Goal: Communication & Community: Answer question/provide support

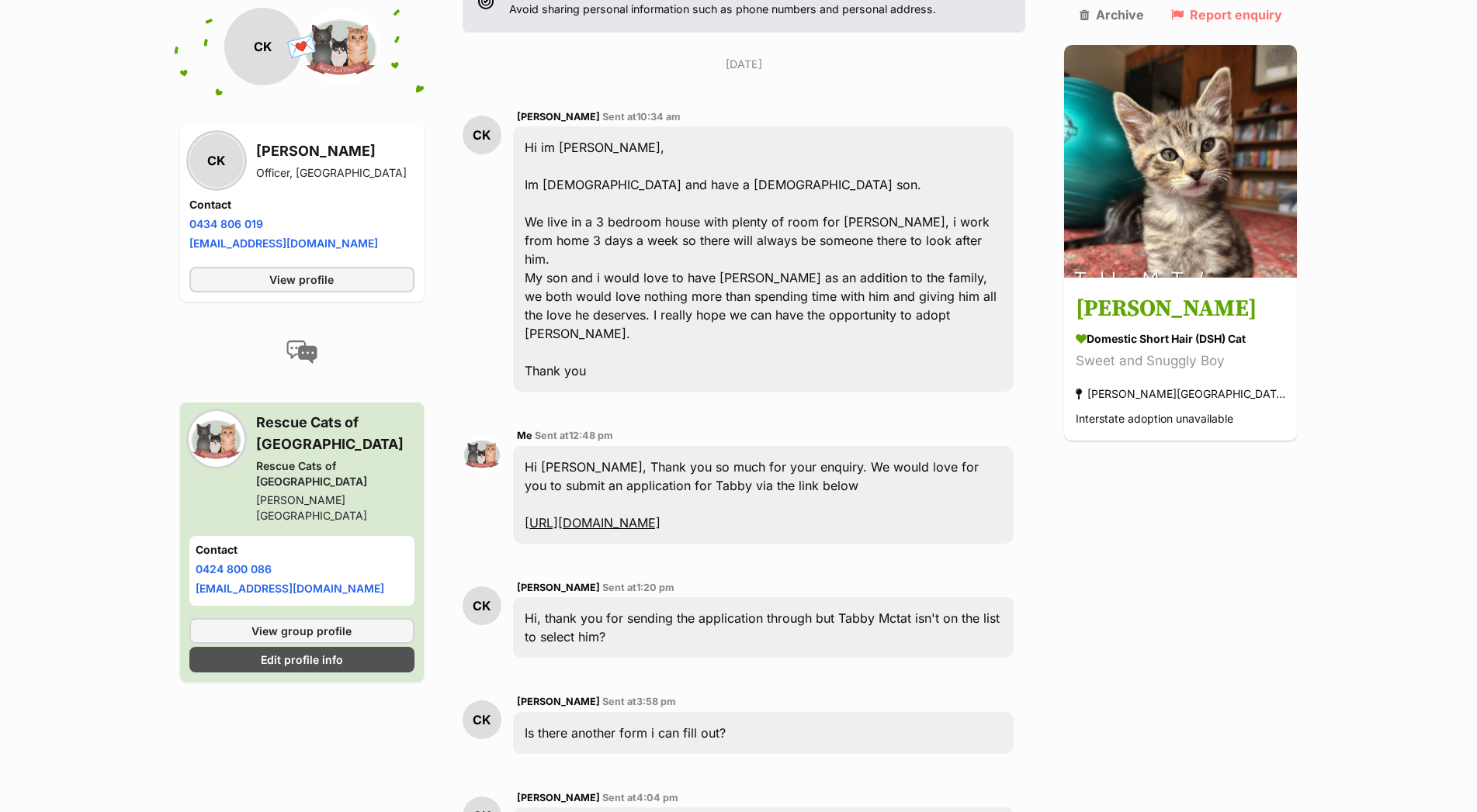
scroll to position [474, 0]
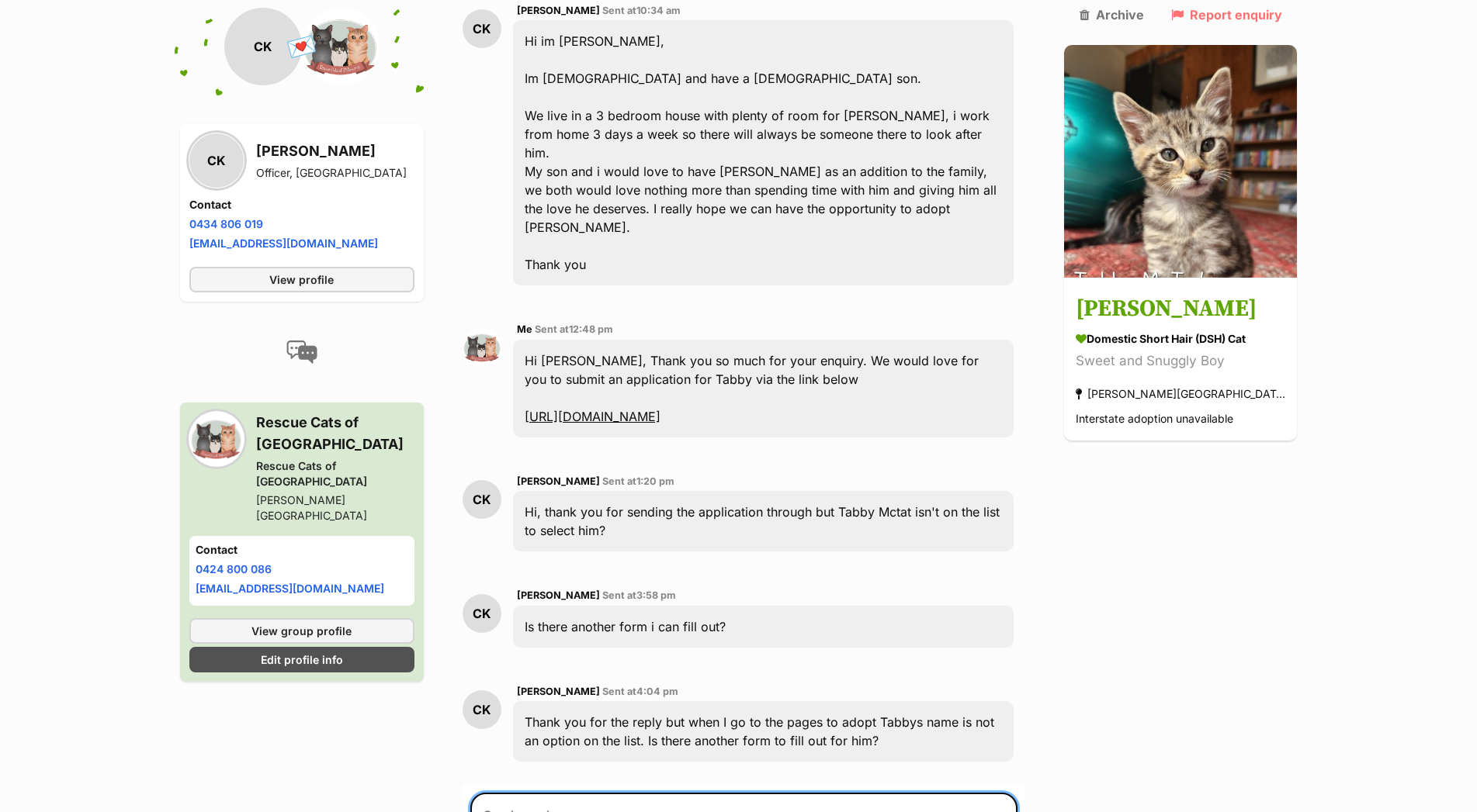
type textarea "S"
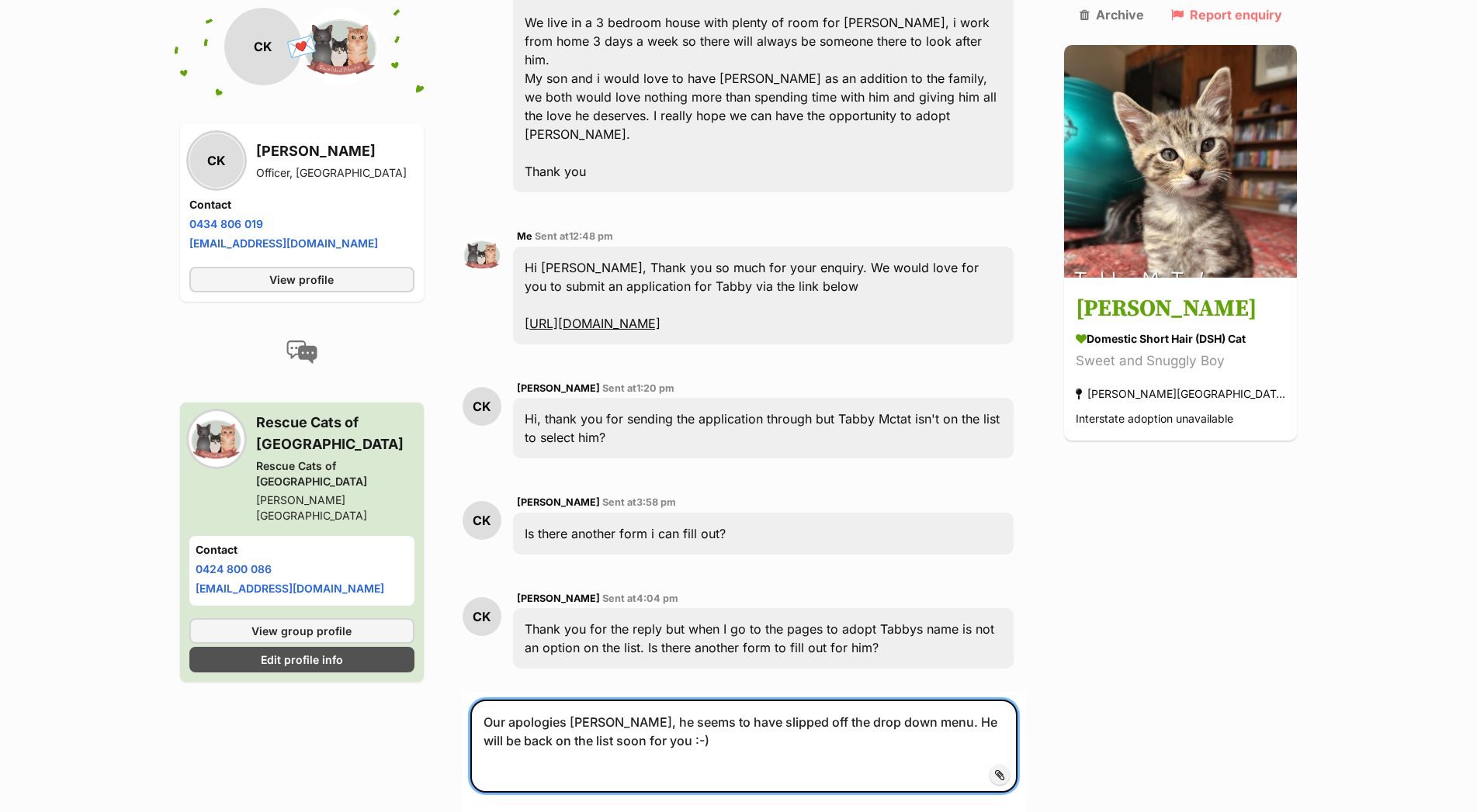
scroll to position [870, 0]
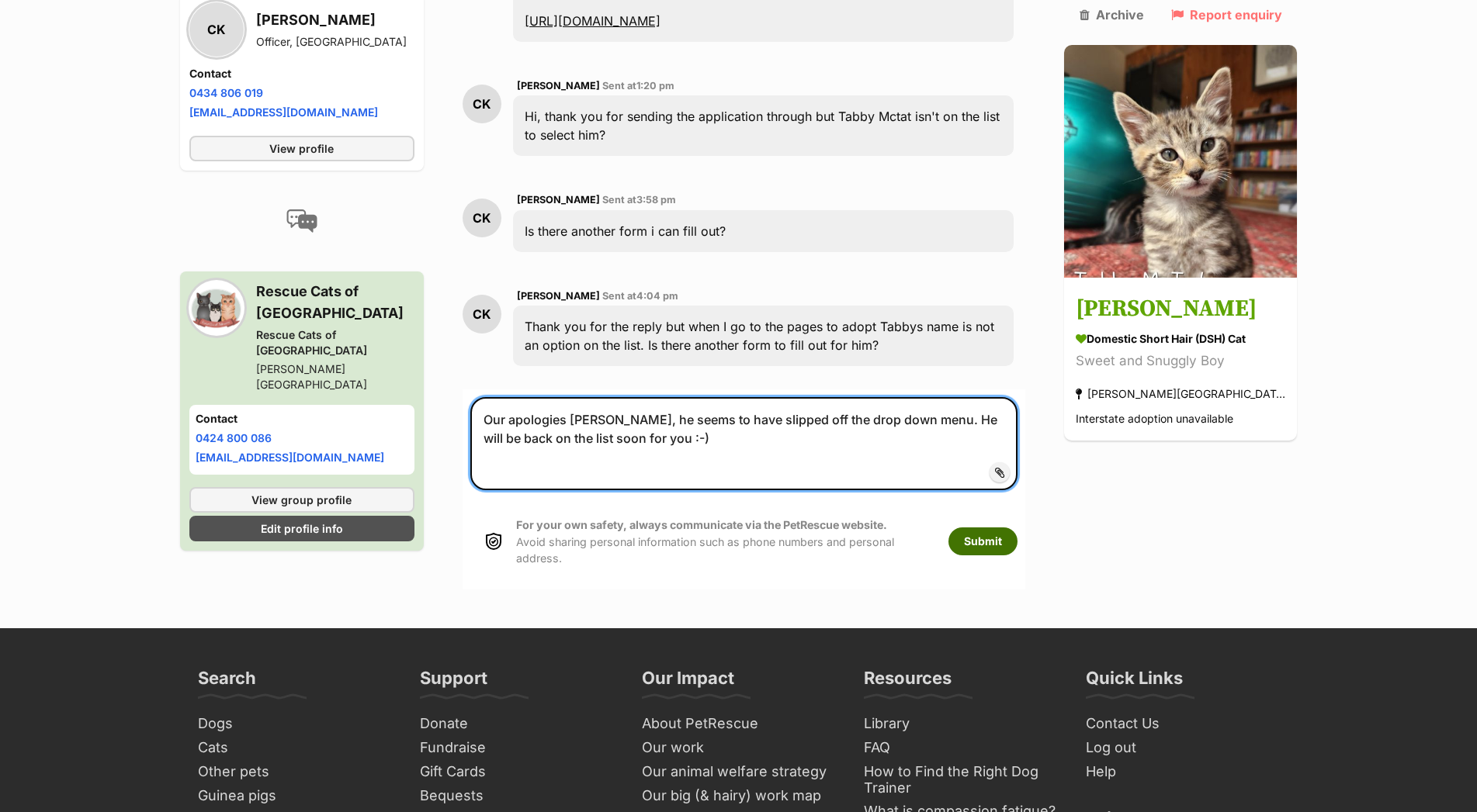
type textarea "Our apologies Chris, he seems to have slipped off the drop down menu. He will b…"
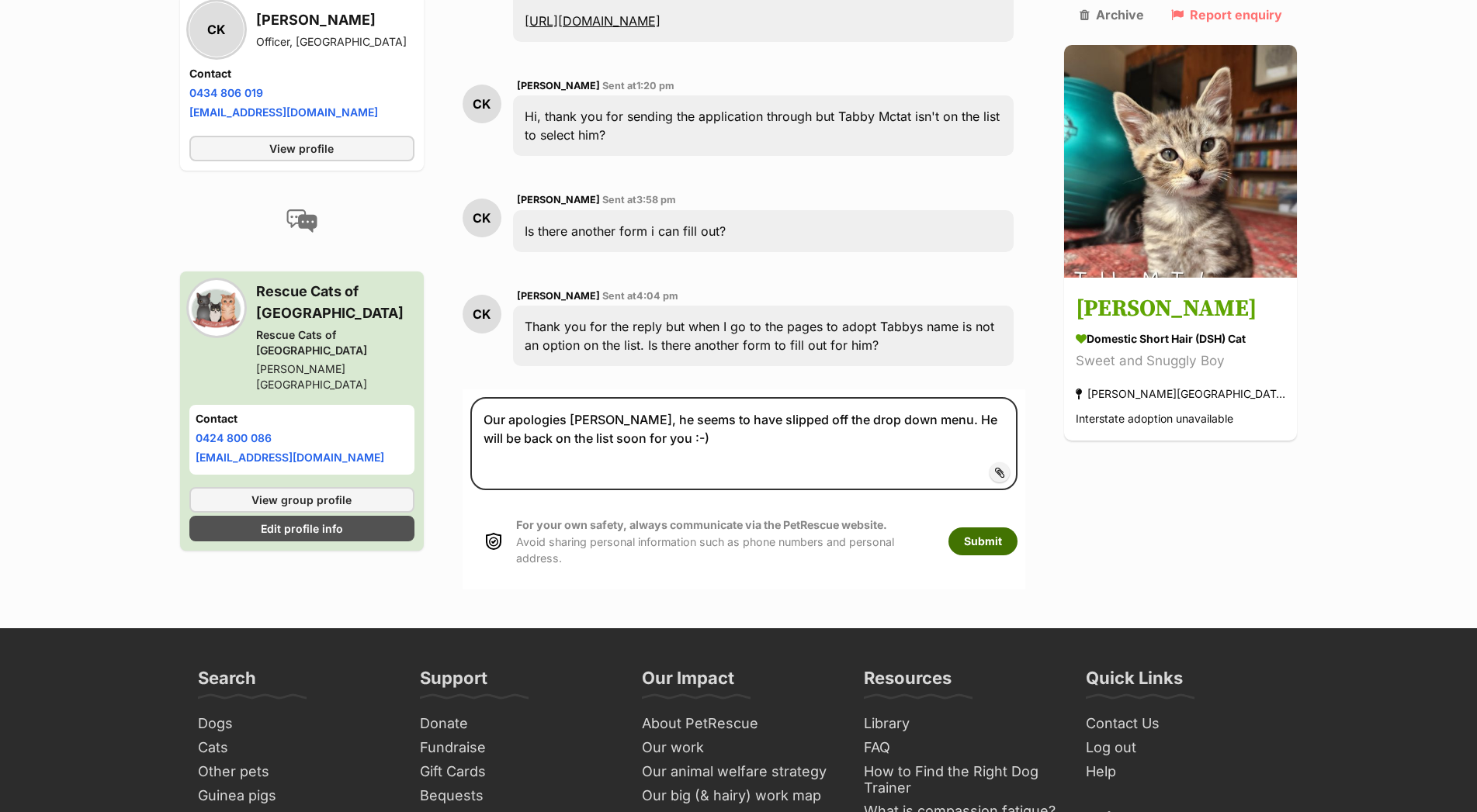
click at [1013, 527] on button "Submit" at bounding box center [983, 541] width 69 height 28
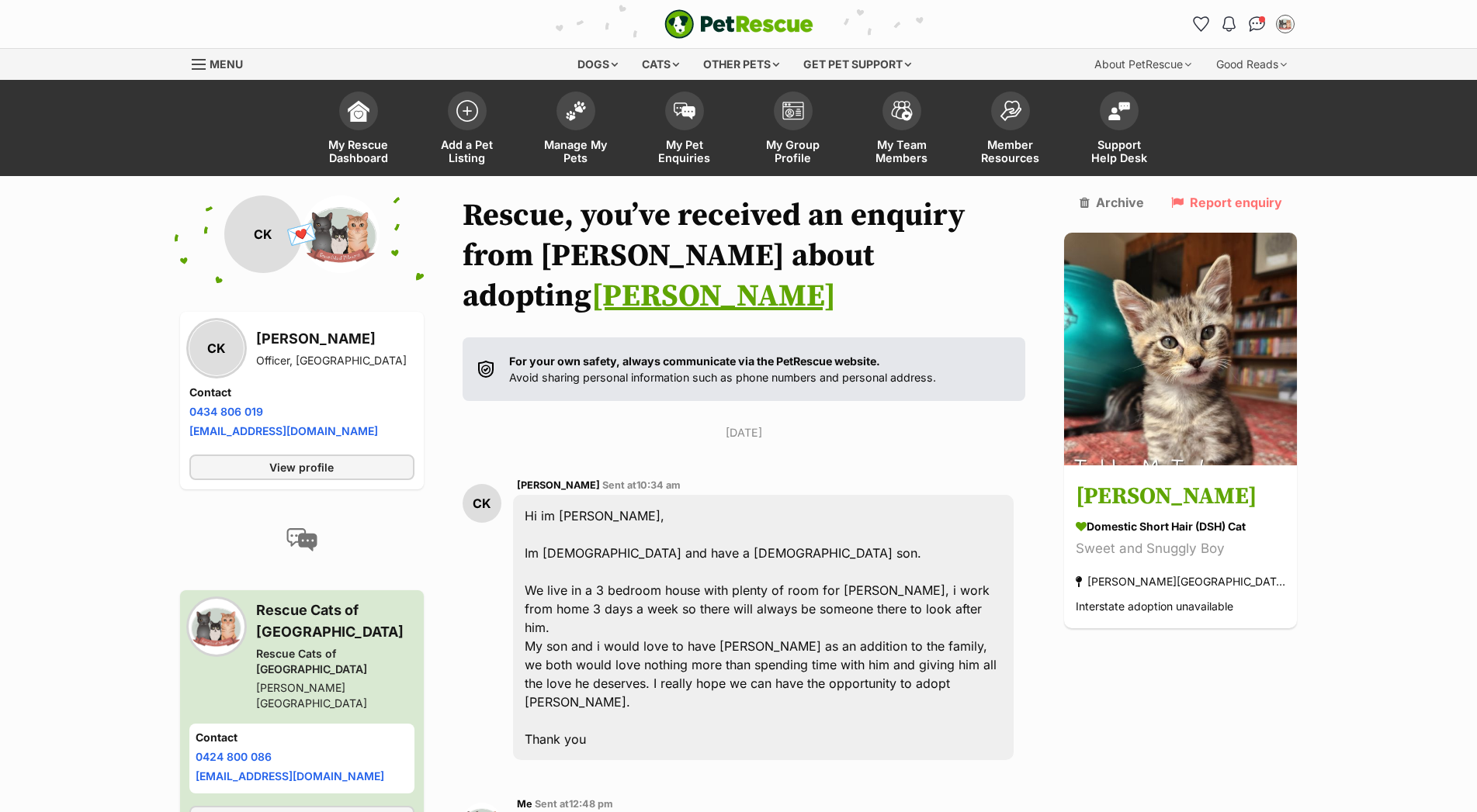
scroll to position [870, 0]
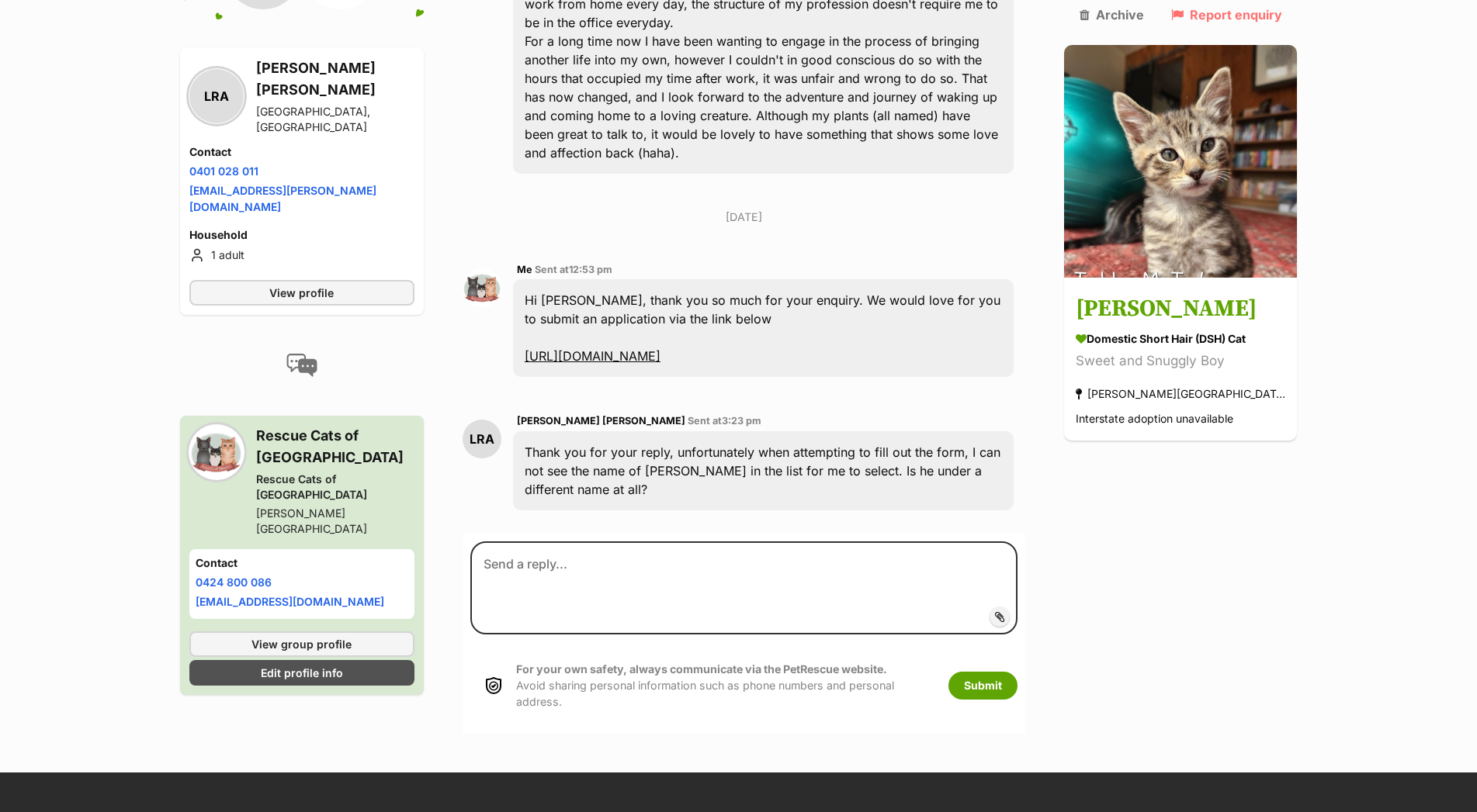
scroll to position [589, 0]
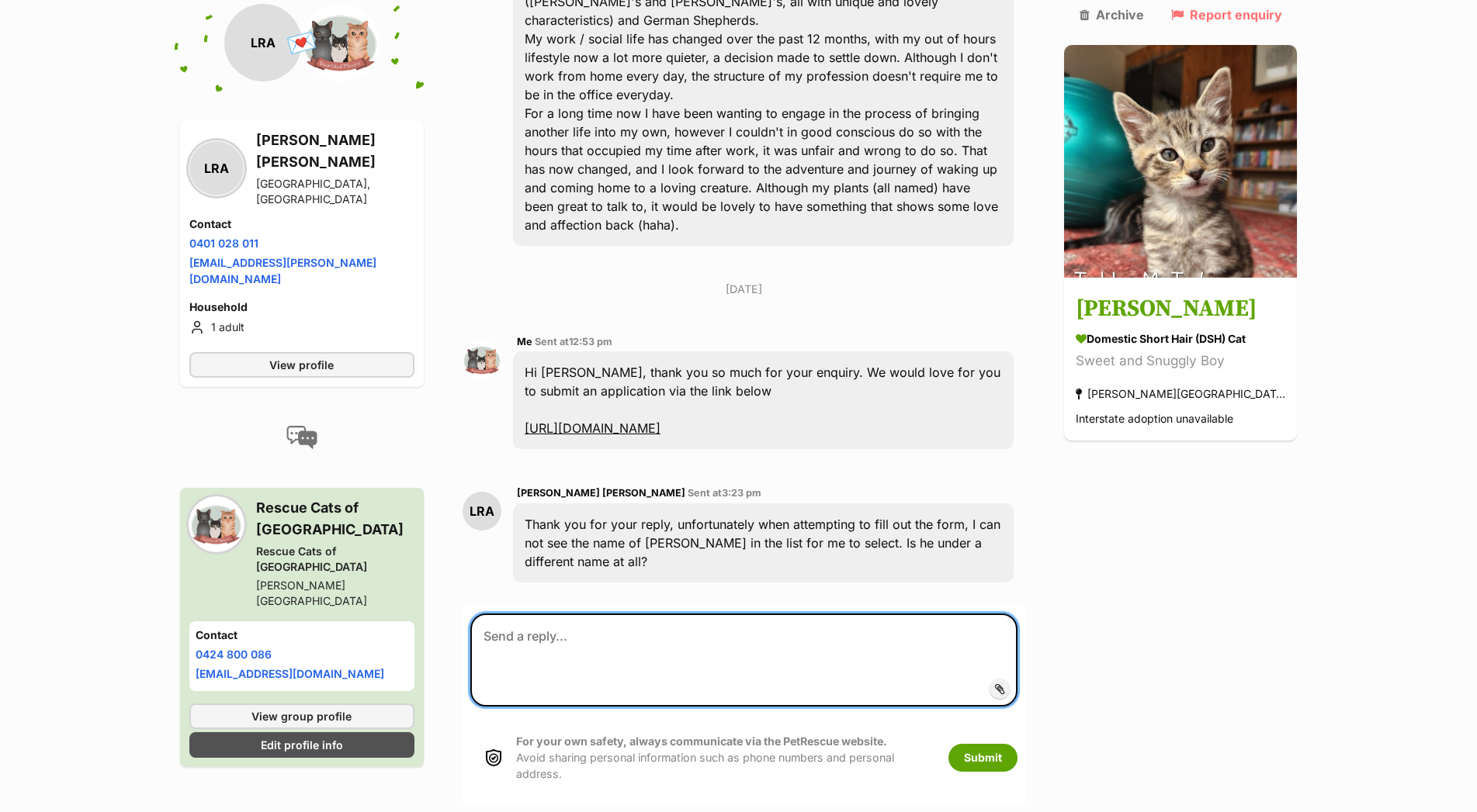
click at [565, 613] on textarea at bounding box center [744, 660] width 548 height 93
type textarea "Our apologies Luke, he appears to have slipped off the drop down list. He will …"
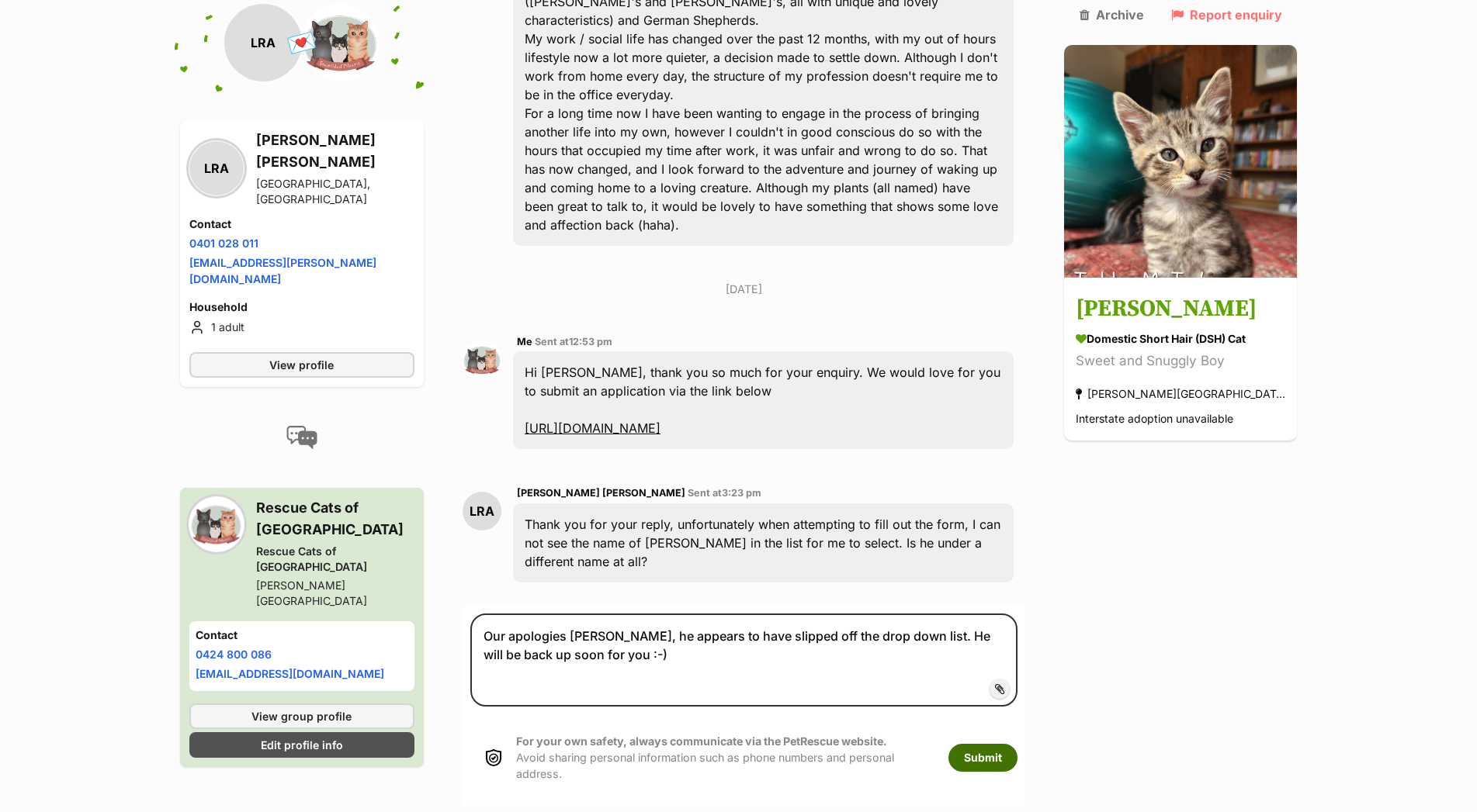
click at [1018, 744] on button "Submit" at bounding box center [983, 758] width 69 height 28
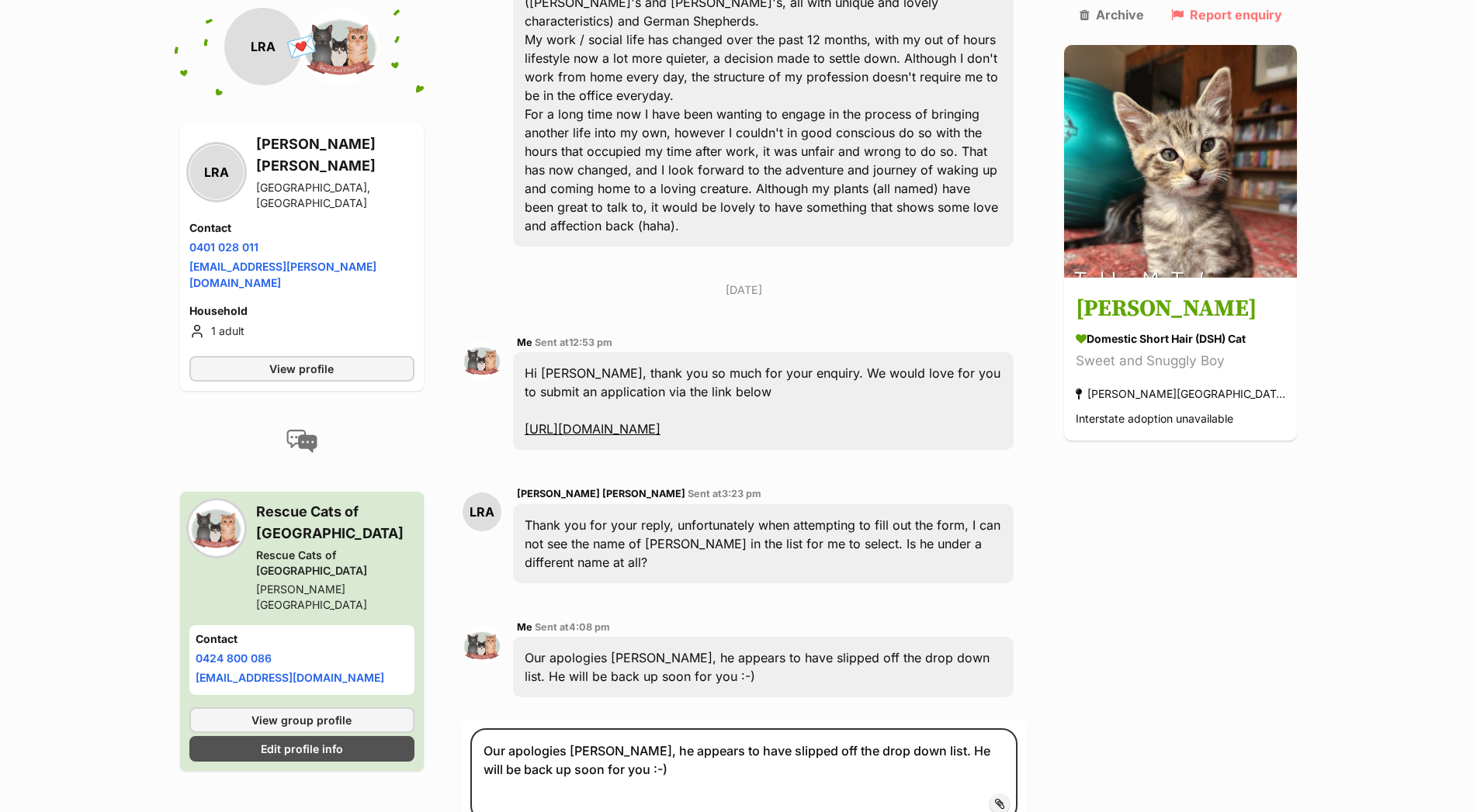
scroll to position [588, 0]
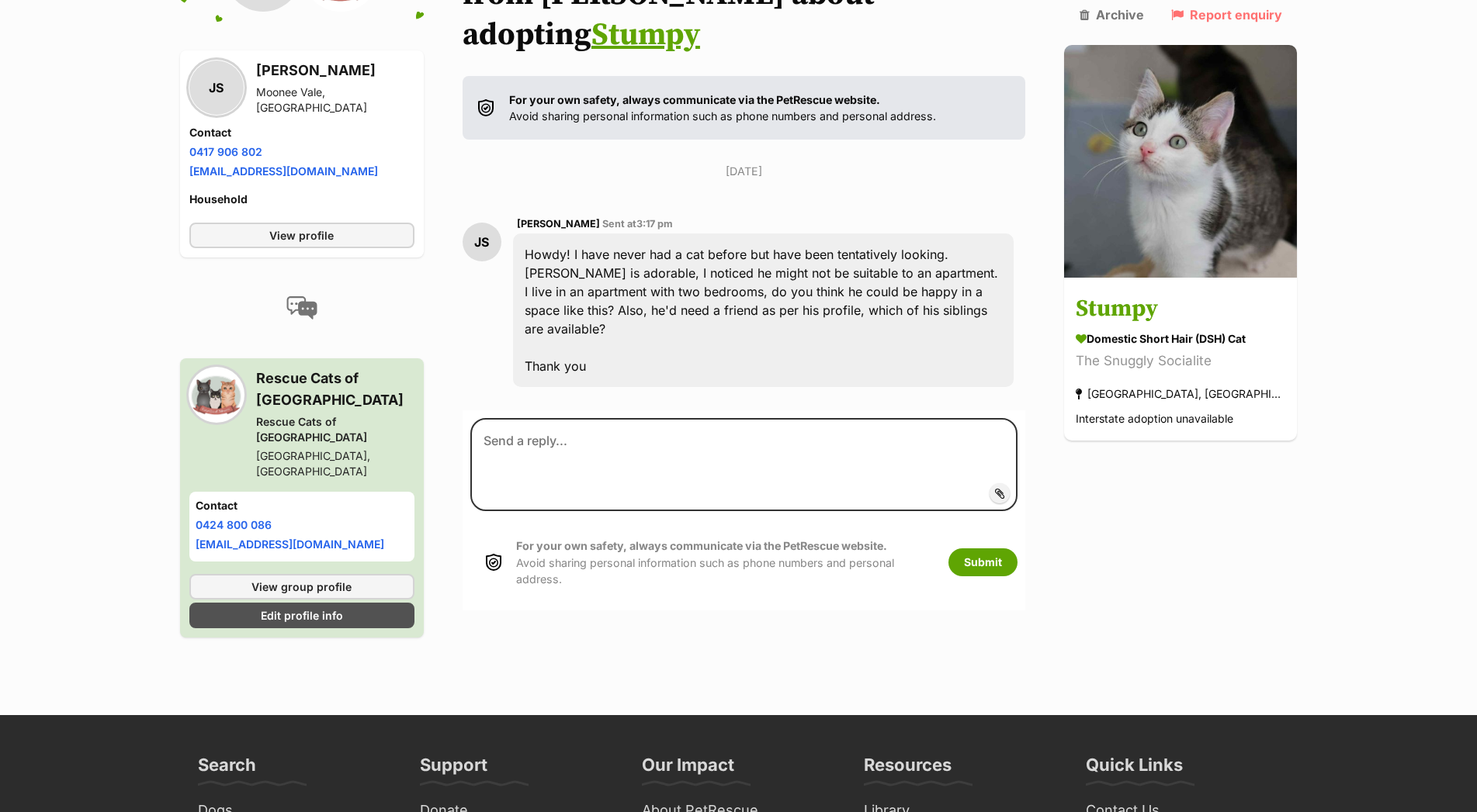
scroll to position [276, 0]
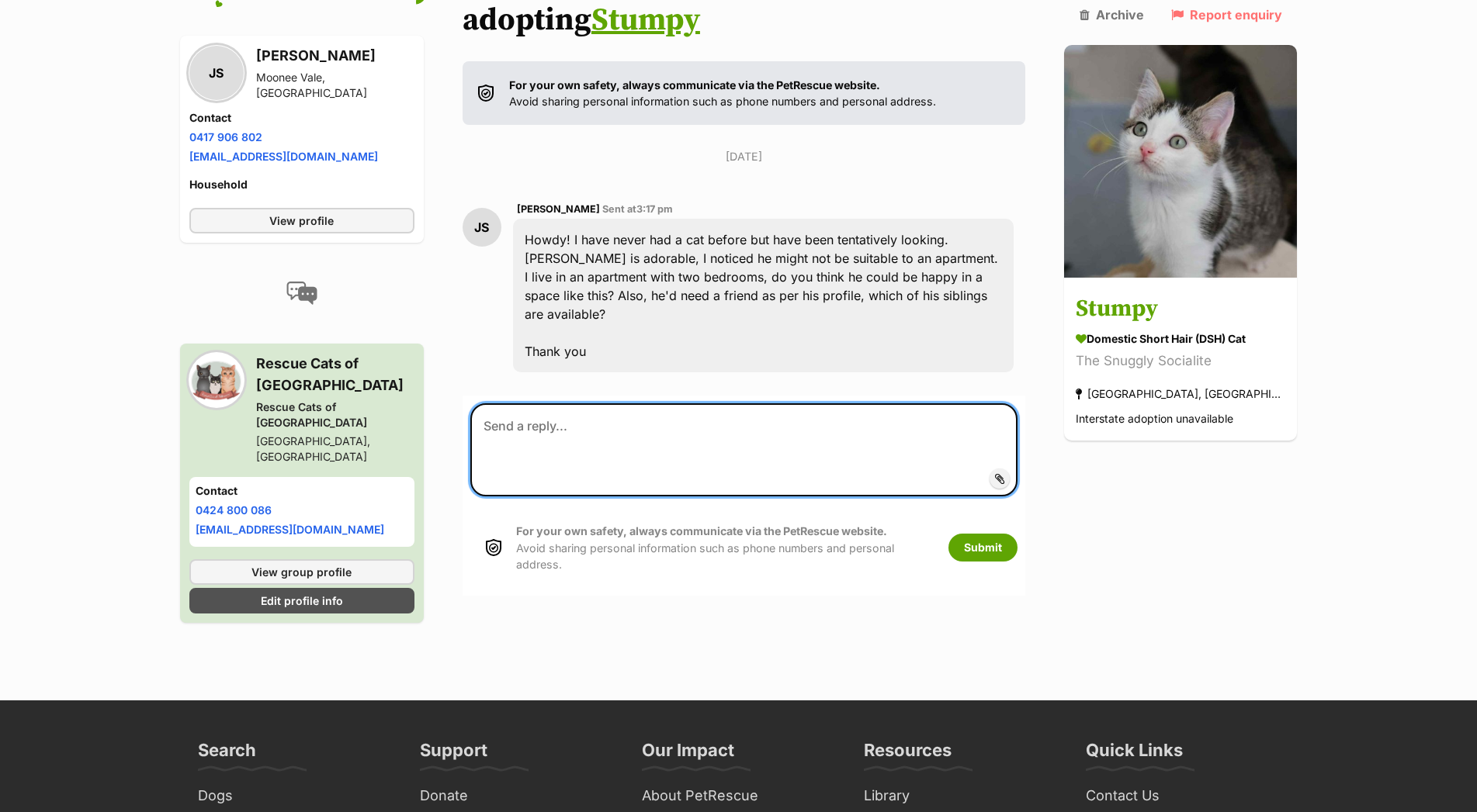
click at [543, 404] on textarea at bounding box center [744, 450] width 548 height 93
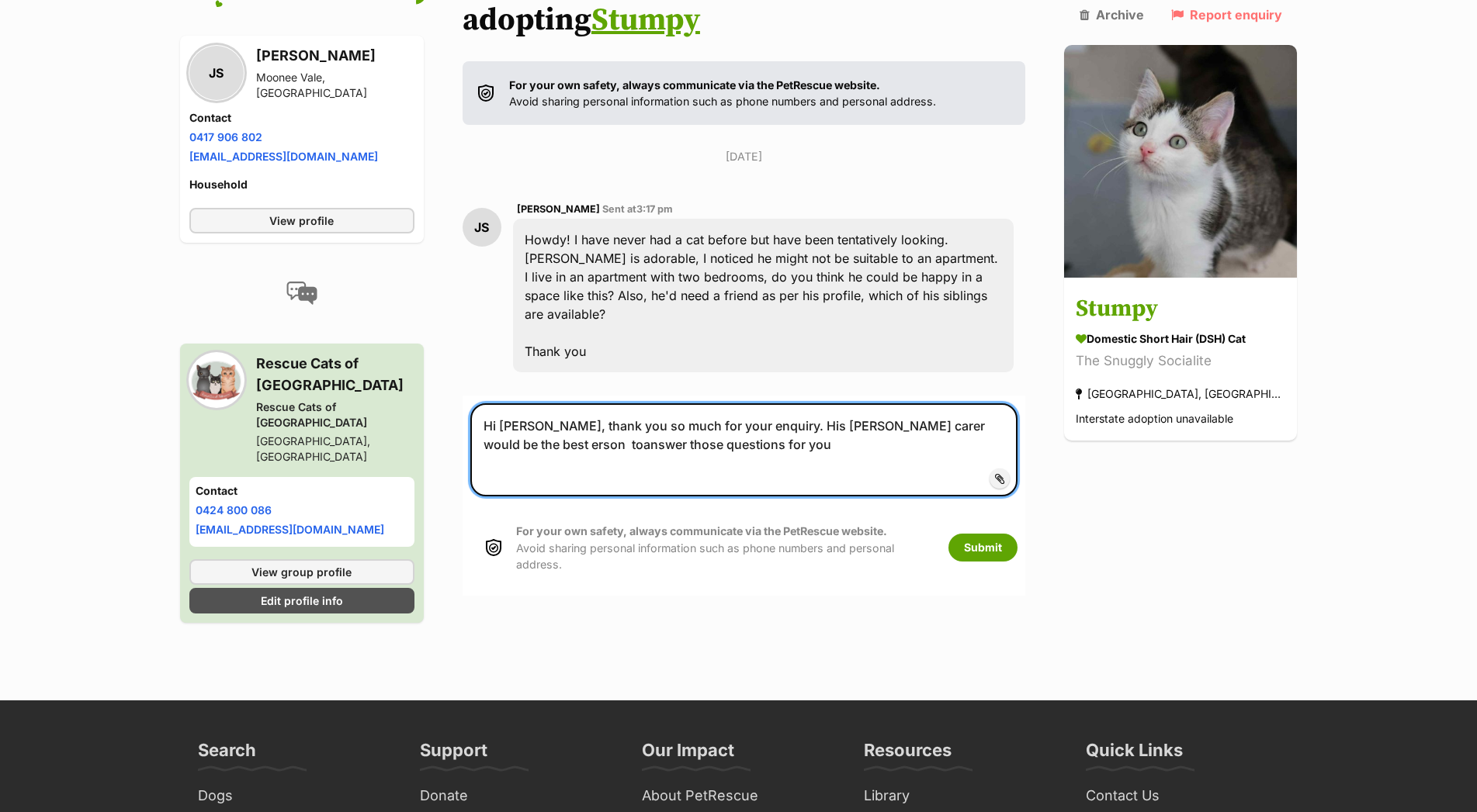
click at [810, 404] on textarea "Hi Jacob, thank you so much for your enquiry. His forster carer would be the be…" at bounding box center [744, 450] width 548 height 93
click at [977, 404] on textarea "Hi Jacob, thank you so much for your enquiry. His foster carer would be the bes…" at bounding box center [744, 450] width 548 height 93
click at [508, 404] on textarea "Hi Jacob, thank you so much for your enquiry. His foster carer would be the bes…" at bounding box center [744, 450] width 548 height 93
click at [682, 404] on textarea "Hi Jacob, thank you so much for your enquiry. His foster carer would be the bes…" at bounding box center [744, 450] width 548 height 93
click at [1018, 404] on textarea "Hi Jacob, thank you so much for your enquiry. His foster carer would be the bes…" at bounding box center [744, 450] width 548 height 93
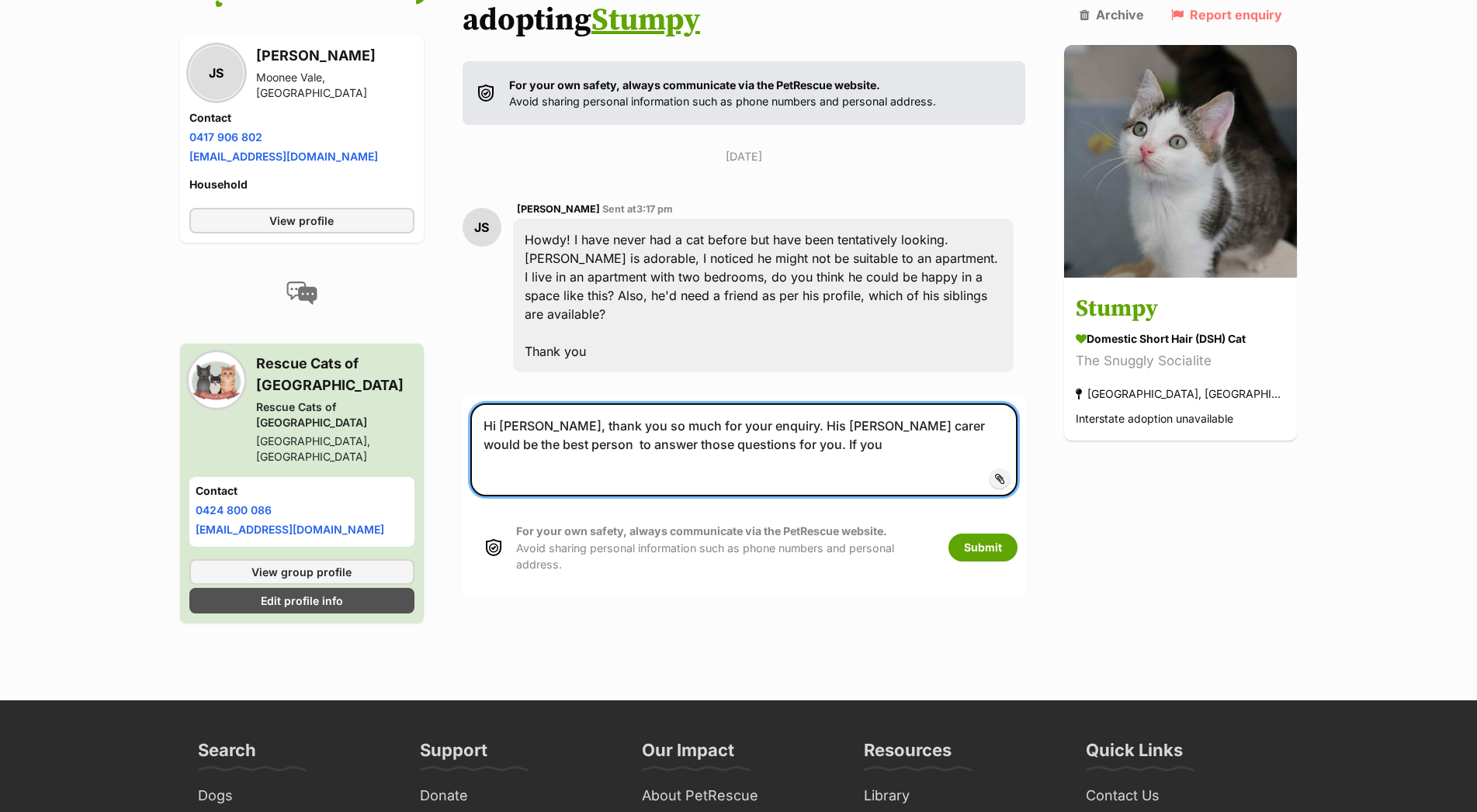
click at [1019, 404] on textarea "Hi Jacob, thank you so much for your enquiry. His foster carer would be the bes…" at bounding box center [744, 450] width 548 height 93
click at [722, 404] on textarea "Hi Jacob, thank you so much for your enquiry. His foster carer would be the bes…" at bounding box center [744, 450] width 548 height 93
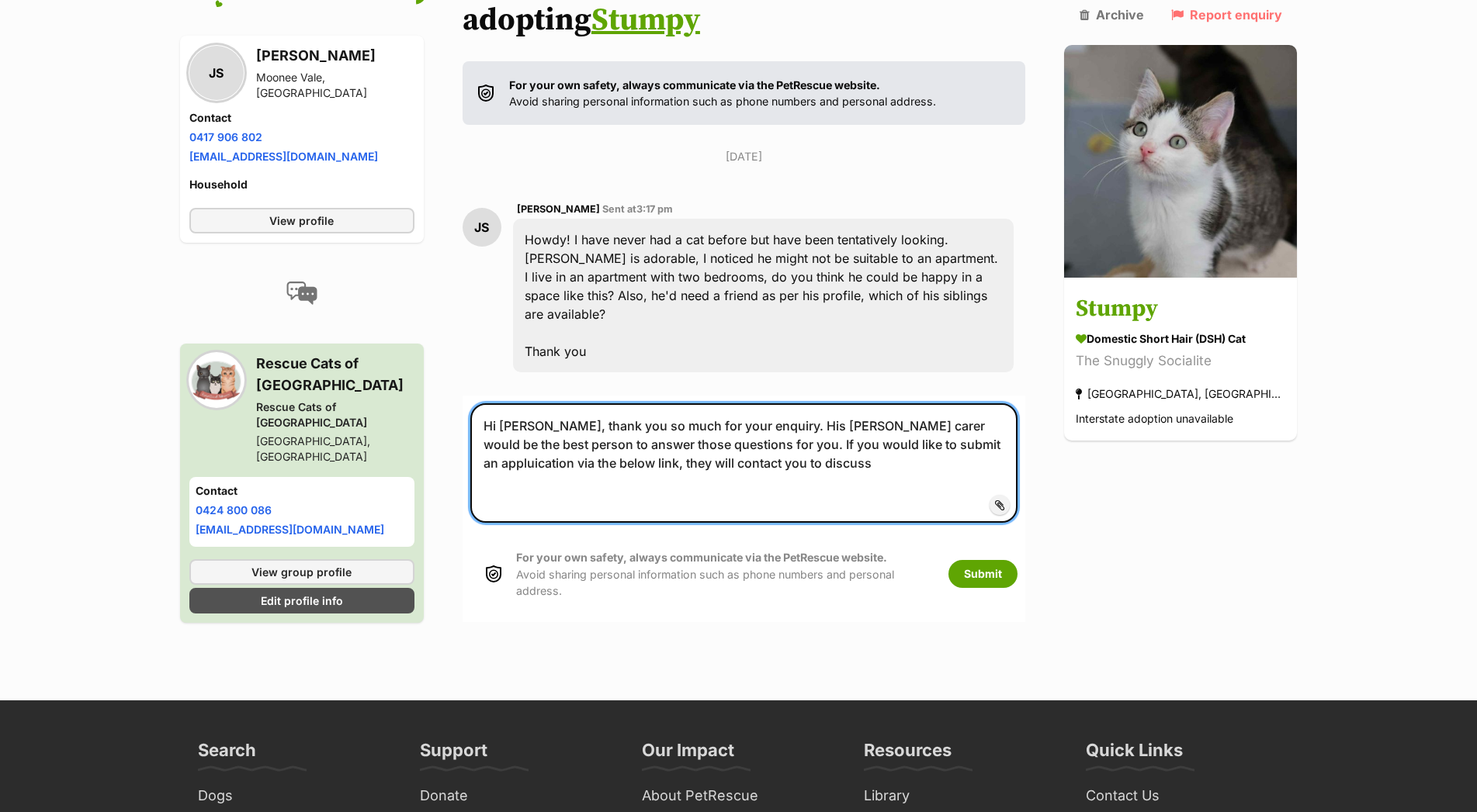
click at [711, 414] on textarea "Hi Jacob, thank you so much for your enquiry. His foster carer would be the bes…" at bounding box center [744, 464] width 548 height 120
click at [883, 405] on textarea "Hi Jacob, thank you so much for your enquiry. His foster carer would be the bes…" at bounding box center [744, 464] width 548 height 120
click at [576, 453] on textarea "Hi Jacob, thank you so much for your enquiry. His foster carer would be the bes…" at bounding box center [744, 464] width 548 height 120
paste textarea "Hi Luke, thank you so much for your enquiry. We would love for you to submit an…"
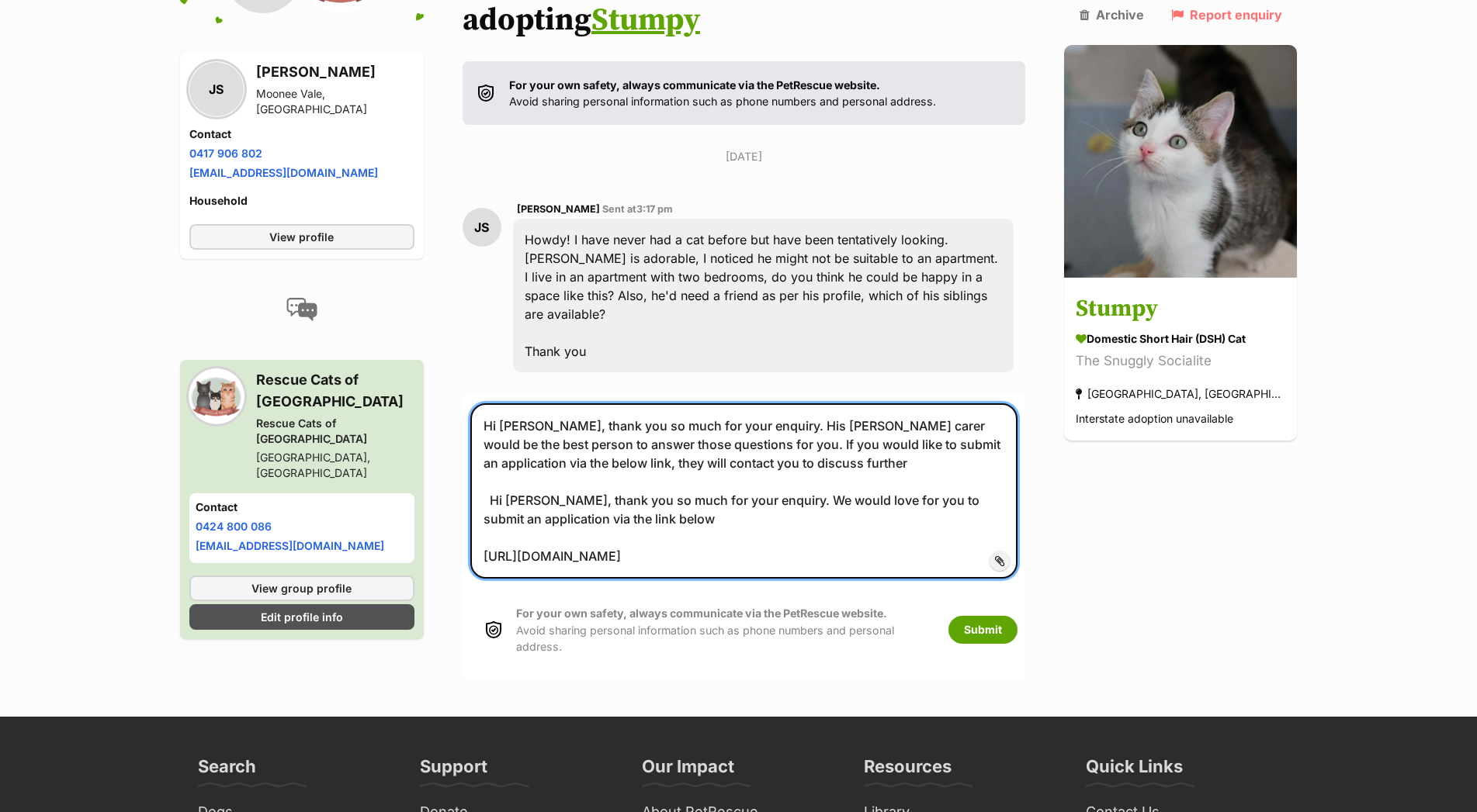
drag, startPoint x: 495, startPoint y: 447, endPoint x: 663, endPoint y: 494, distance: 174.5
click at [663, 494] on textarea "Hi Jacob, thank you so much for your enquiry. His foster carer would be the bes…" at bounding box center [744, 491] width 548 height 175
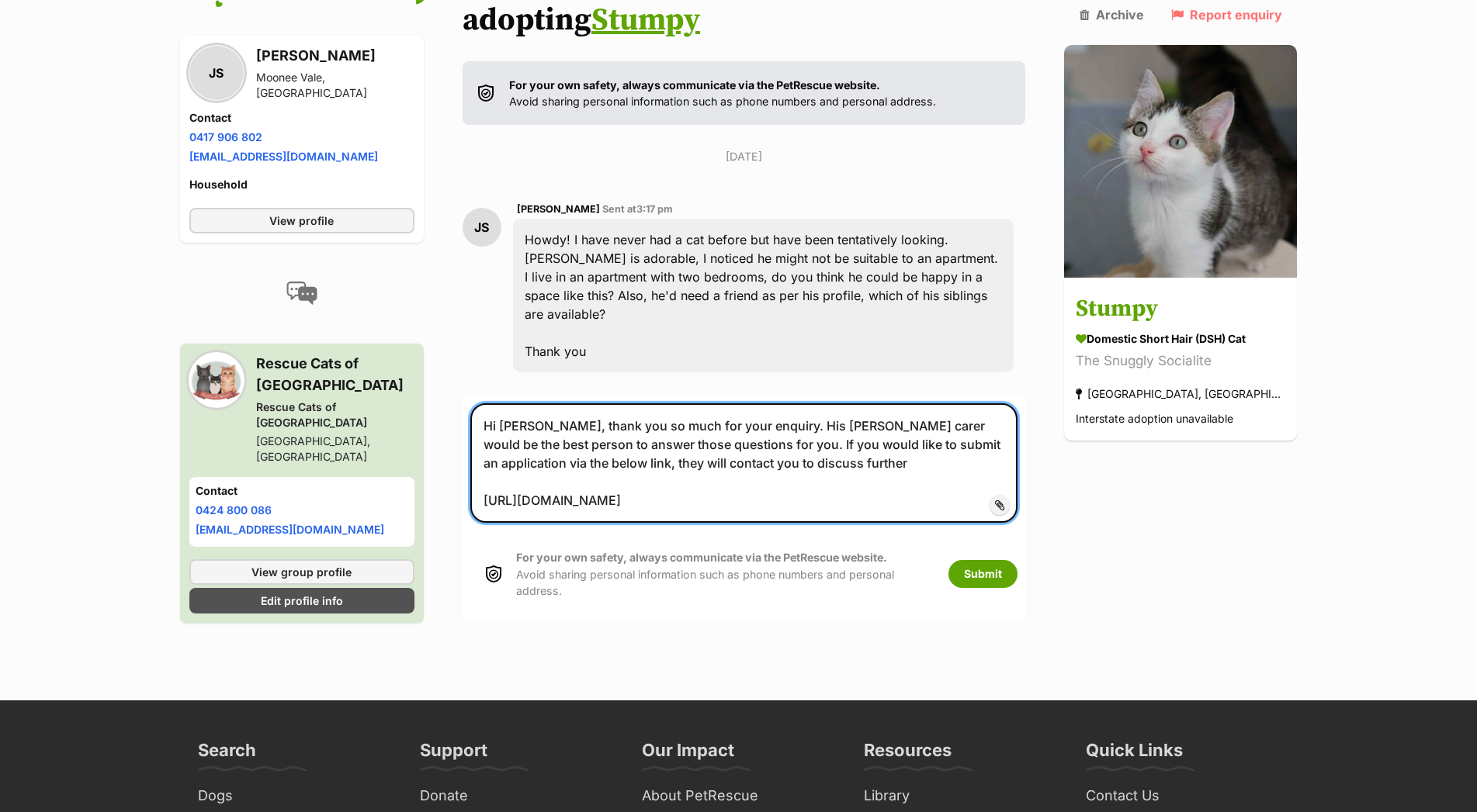
drag, startPoint x: 789, startPoint y: 381, endPoint x: 773, endPoint y: 386, distance: 16.8
click at [773, 404] on textarea "Hi Jacob, thank you so much for your enquiry. His foster carer would be the bes…" at bounding box center [744, 464] width 548 height 120
type textarea "Hi Jacob, thank you so much for your enquiry. The foster carer would be the bes…"
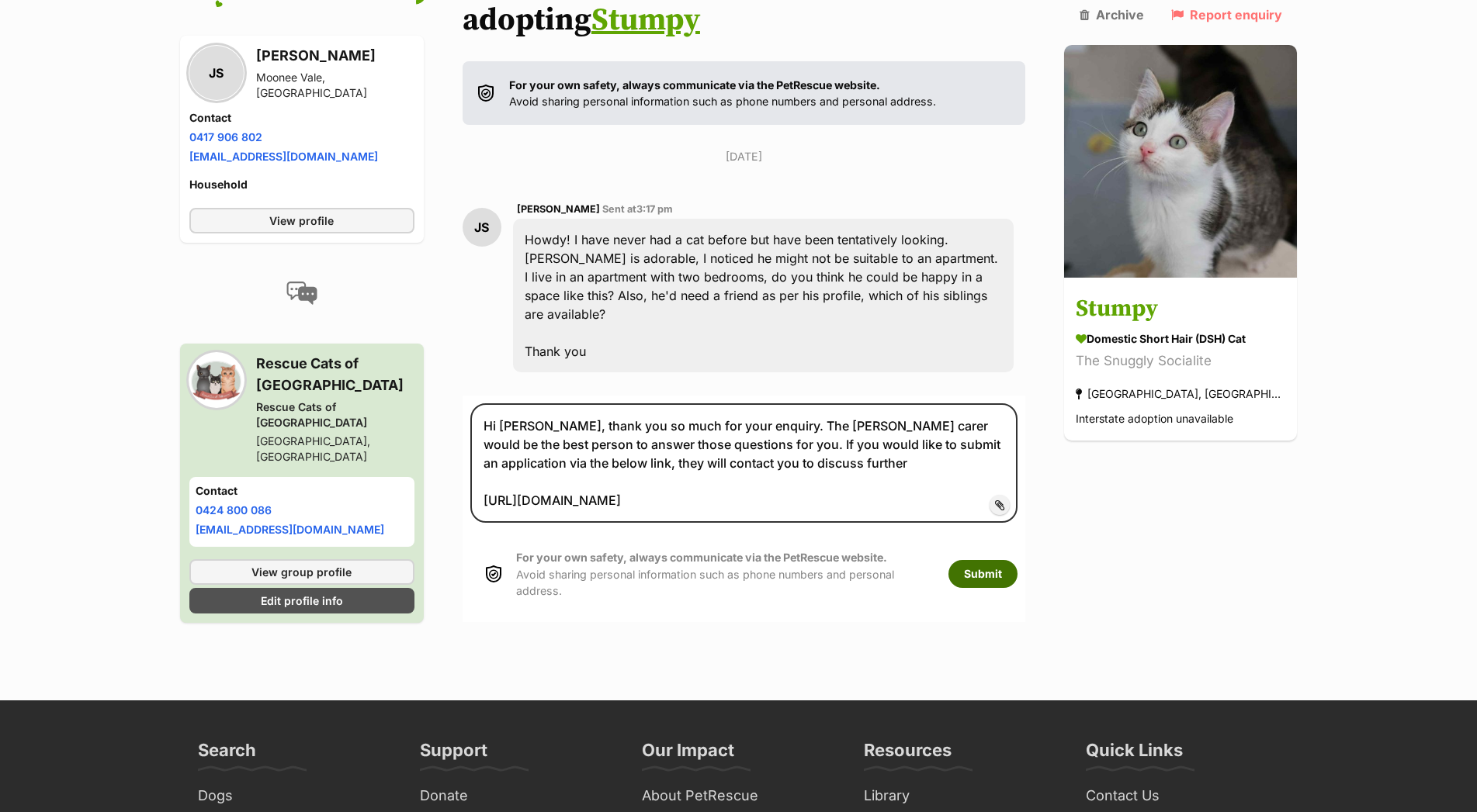
click at [1018, 560] on button "Submit" at bounding box center [983, 573] width 69 height 28
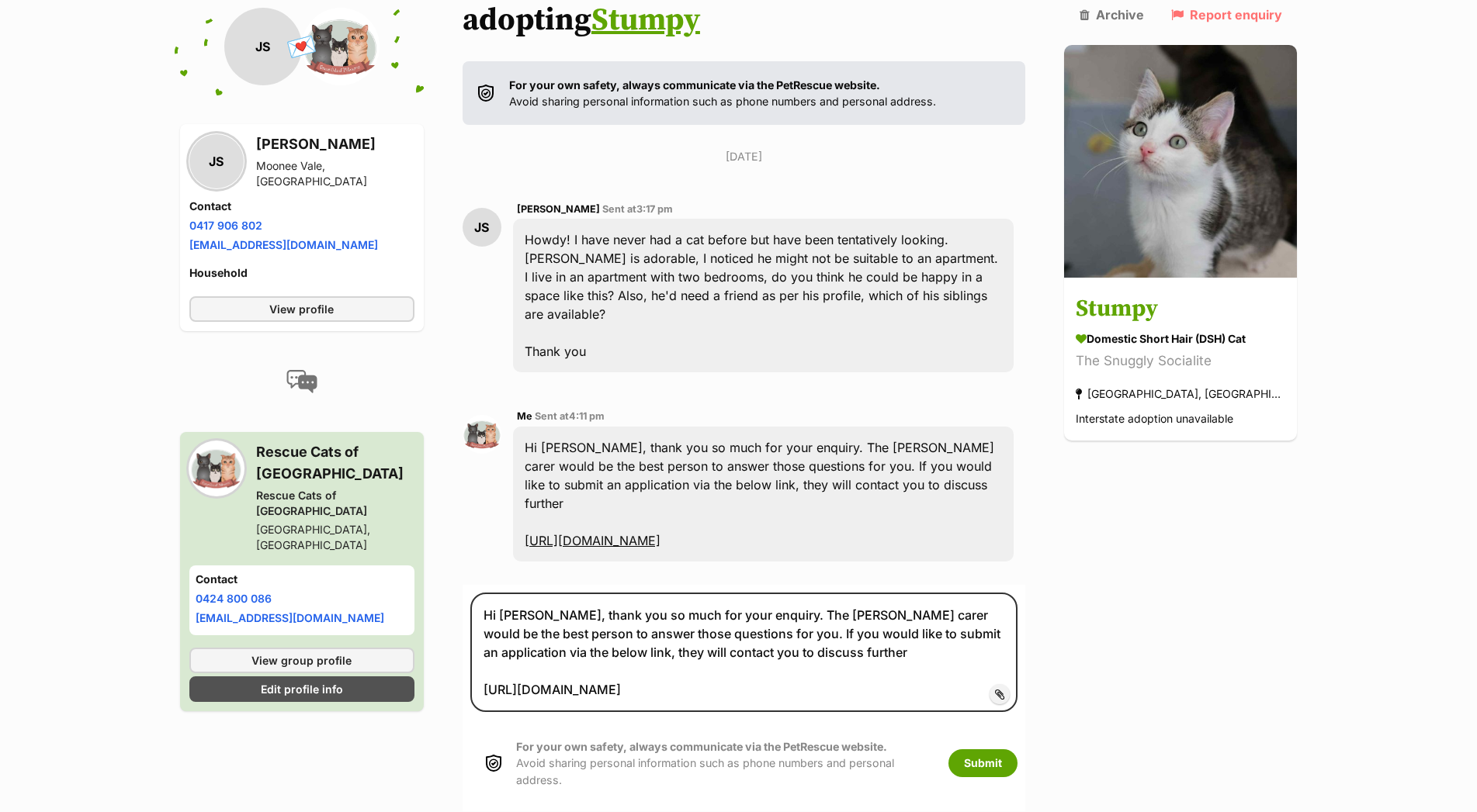
scroll to position [276, 0]
